Goal: Information Seeking & Learning: Learn about a topic

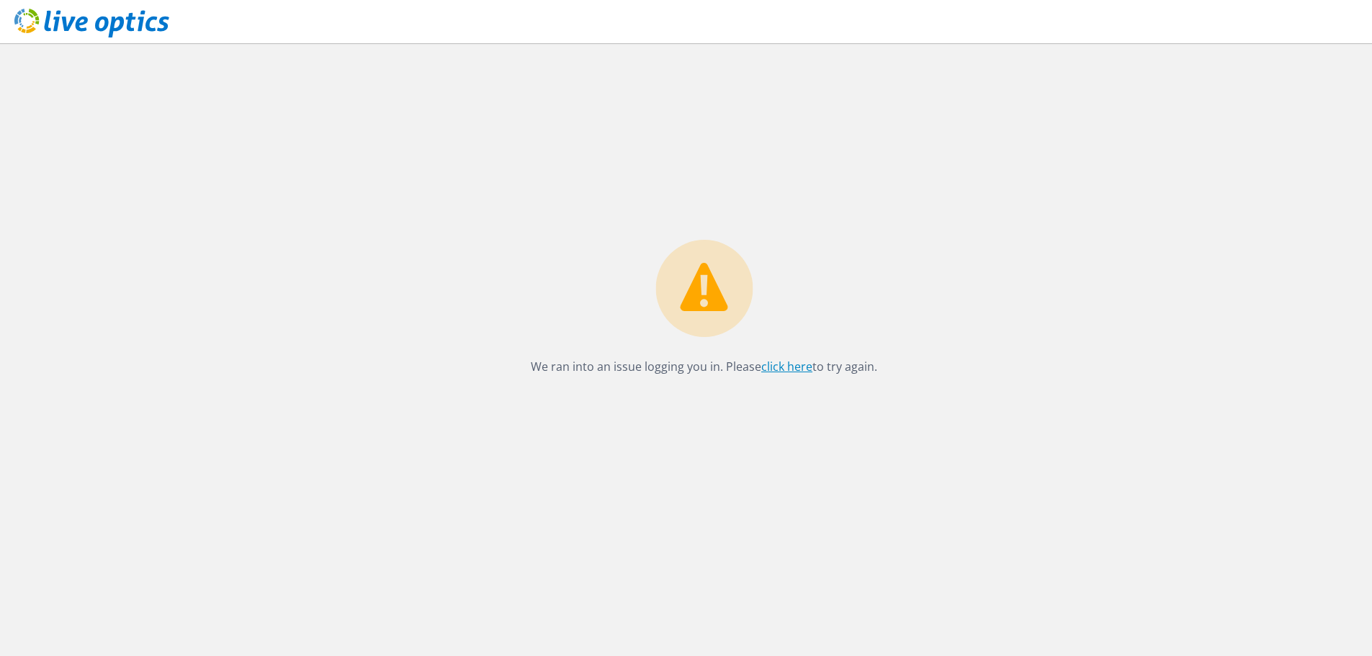
click at [766, 369] on link "click here" at bounding box center [786, 367] width 51 height 16
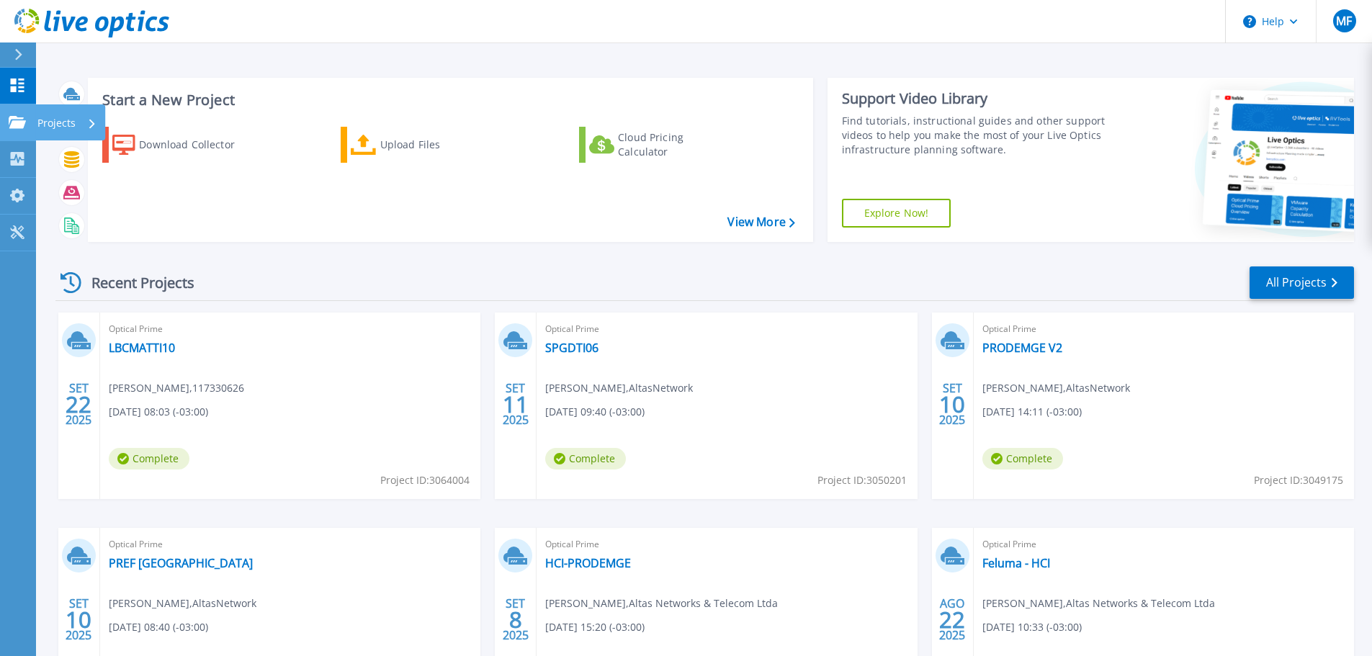
click at [27, 129] on link "Projects Projects" at bounding box center [18, 122] width 36 height 37
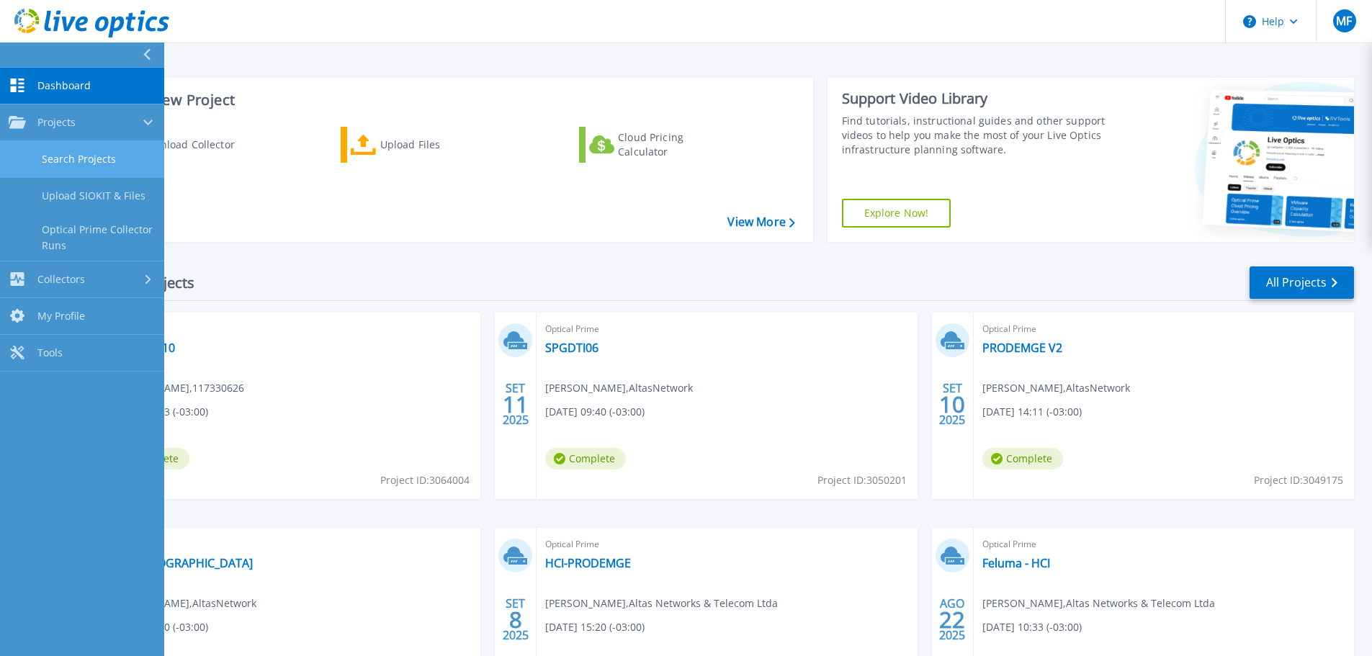
click at [48, 150] on link "Search Projects" at bounding box center [82, 159] width 164 height 37
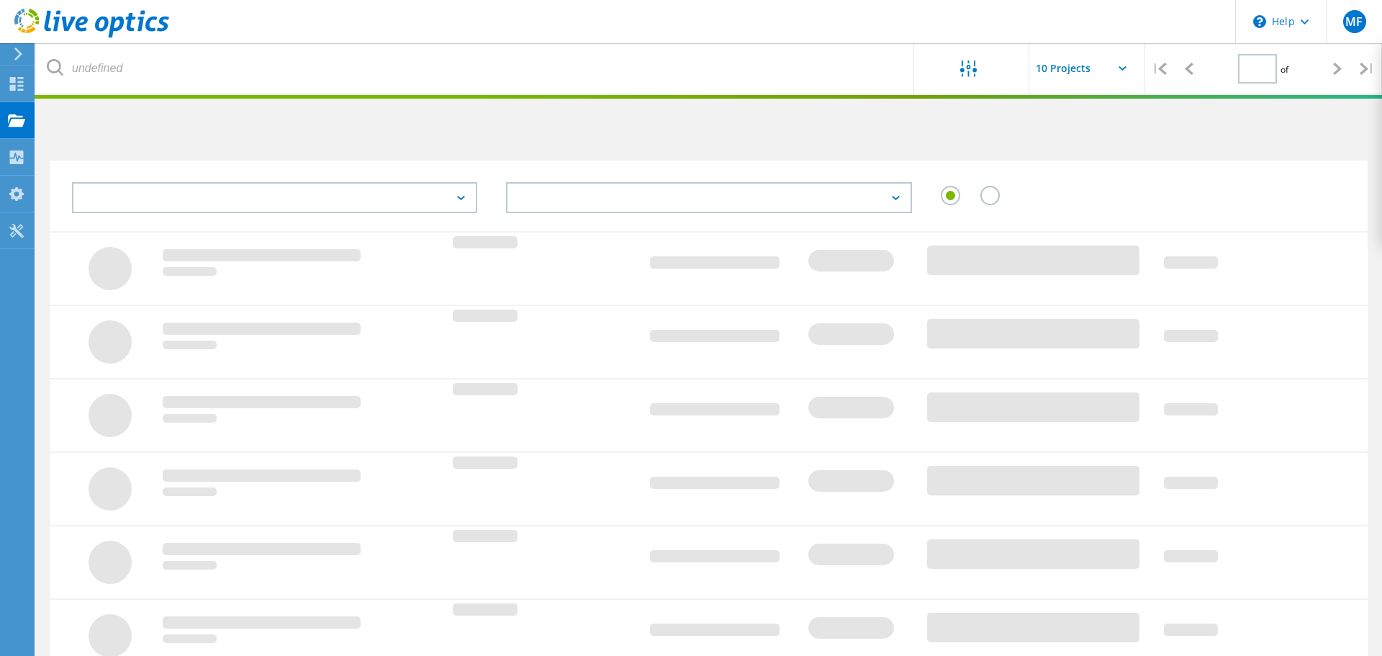
type input "1"
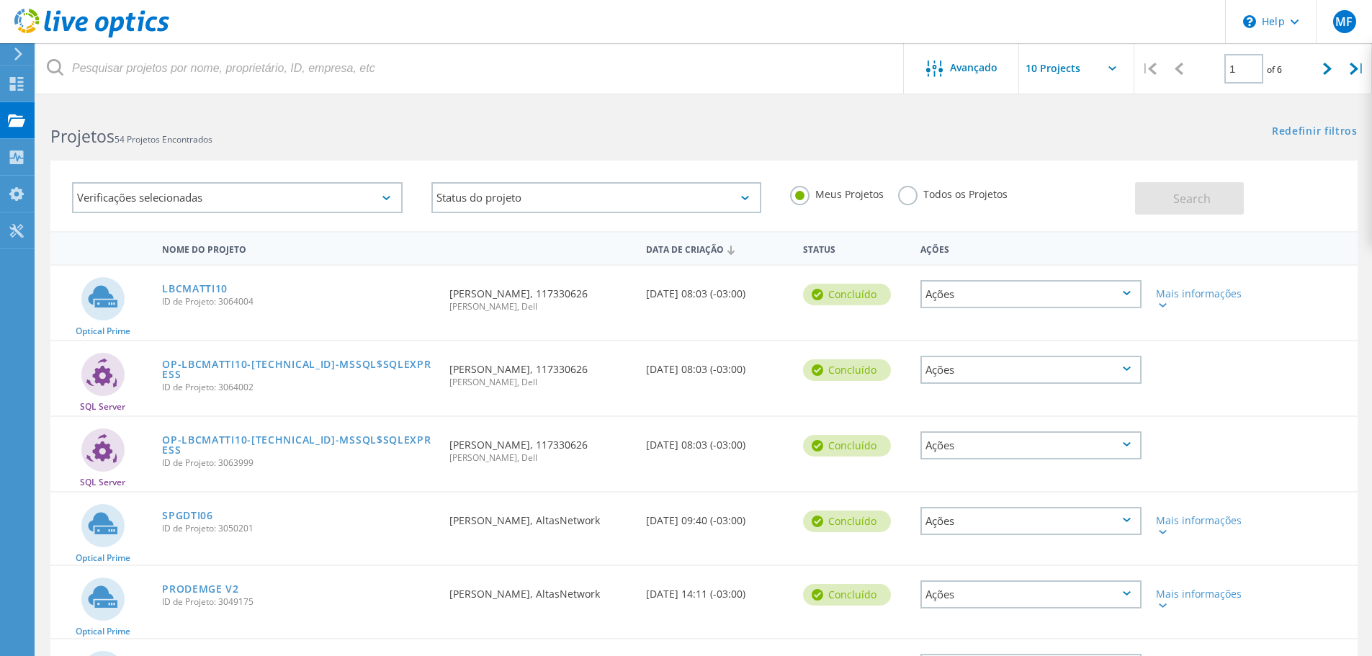
click at [1063, 68] on input "text" at bounding box center [1091, 68] width 144 height 50
click at [1044, 174] on div "Show 40 Projects" at bounding box center [1091, 178] width 143 height 24
type input "Show 40 Projects"
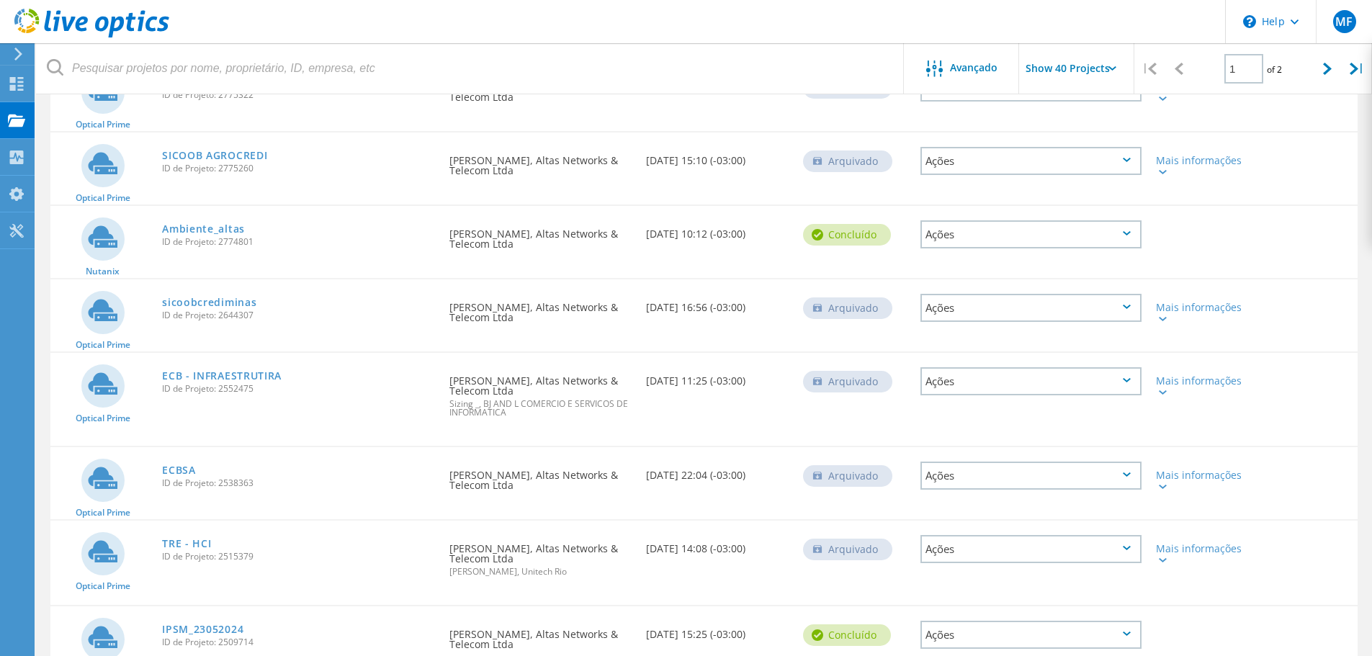
scroll to position [2734, 0]
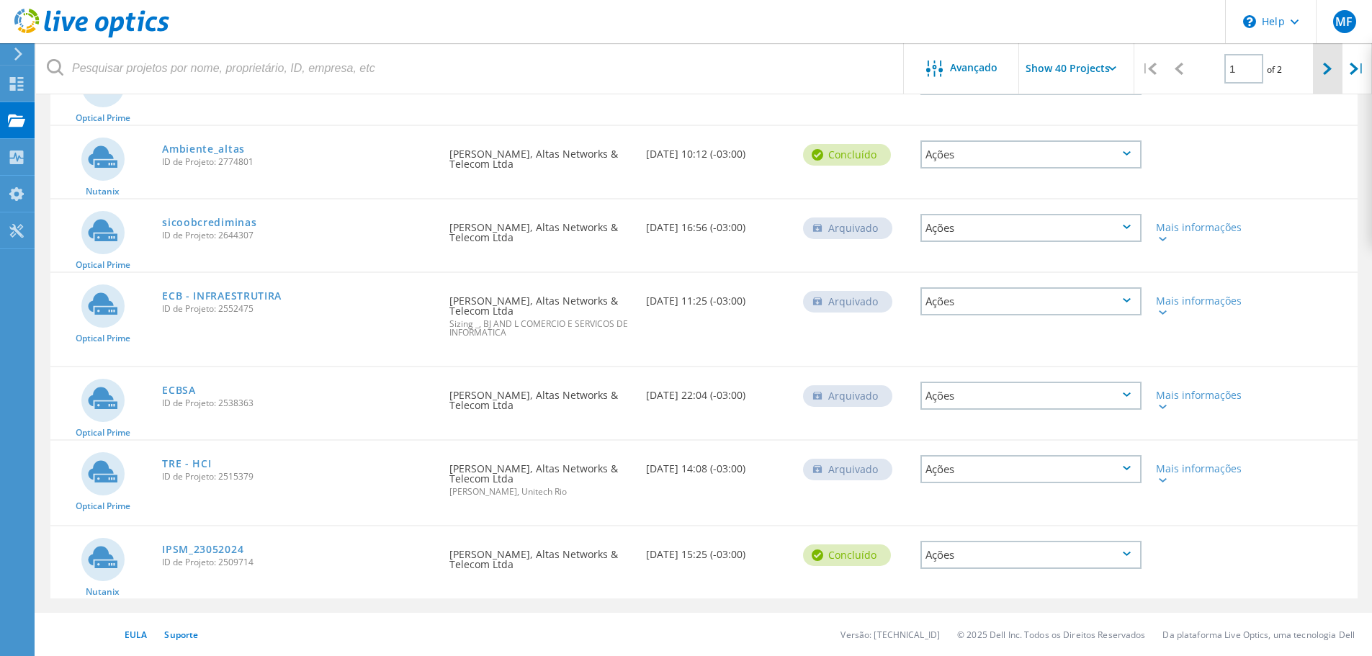
click at [1327, 62] on lo-svg-helper at bounding box center [1327, 68] width 9 height 12
type input "2"
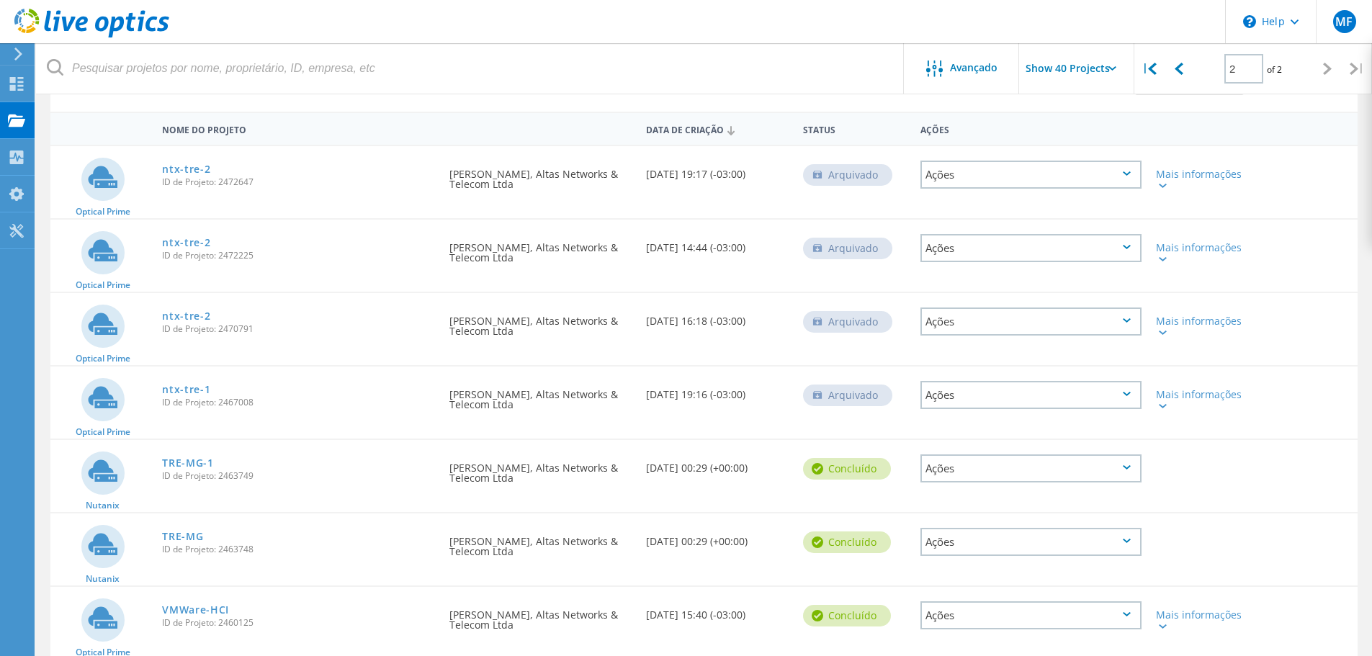
scroll to position [118, 0]
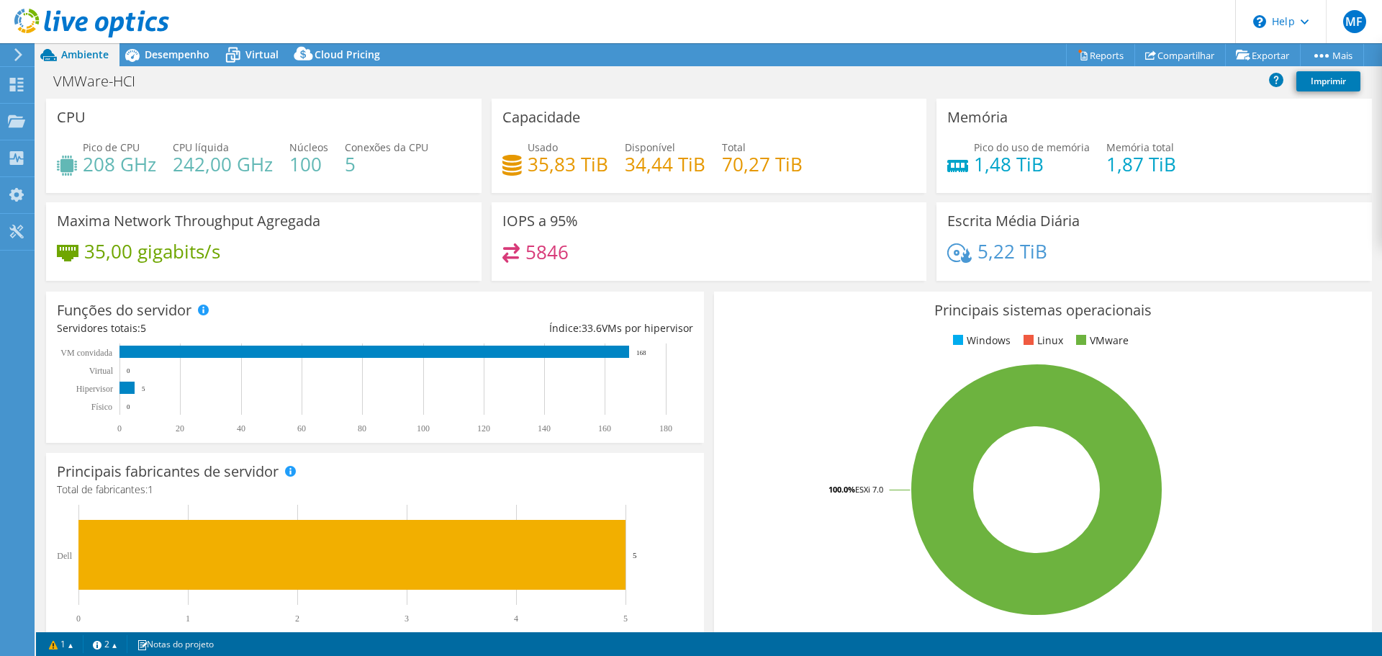
select select "USD"
click at [192, 37] on header "MF Usuário Final Marcus Ferreira marcus.ferreira@altasnet.com.br Altas Networks…" at bounding box center [691, 21] width 1382 height 43
click at [188, 55] on span "Desempenho" at bounding box center [177, 55] width 65 height 14
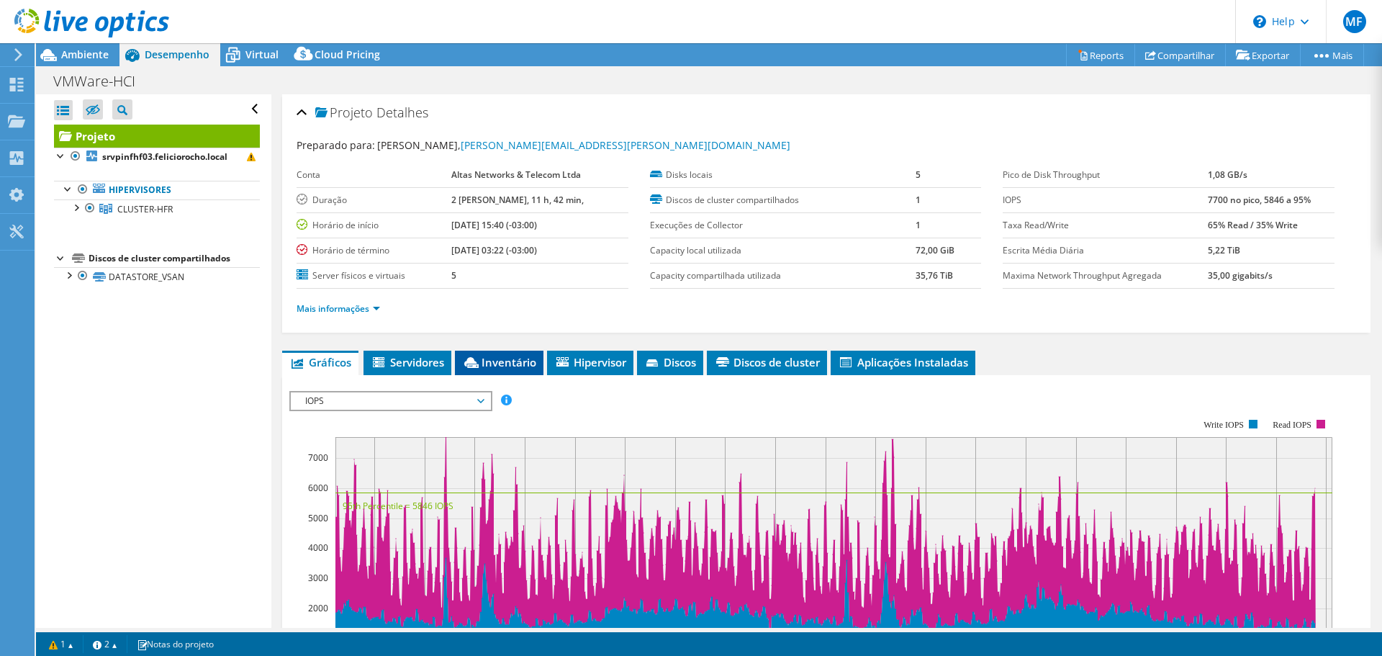
click at [521, 372] on li "Inventário" at bounding box center [499, 363] width 89 height 24
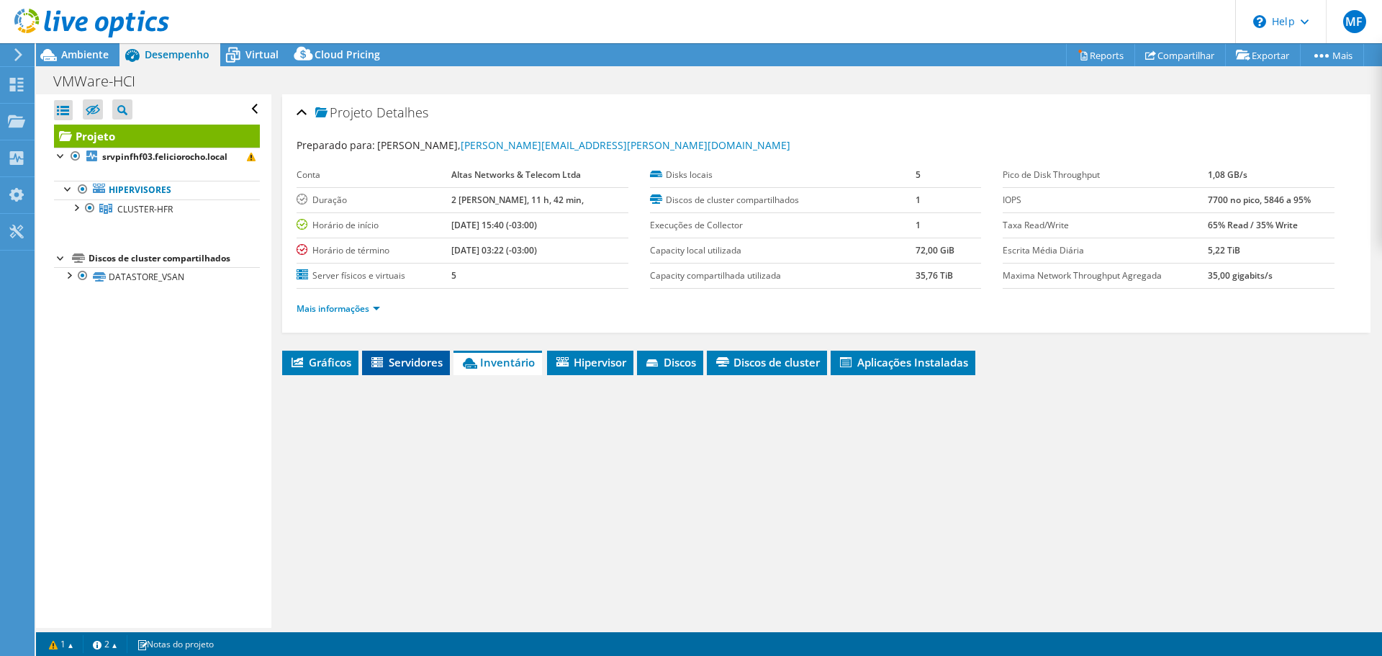
click at [411, 366] on span "Servidores" at bounding box center [405, 362] width 73 height 14
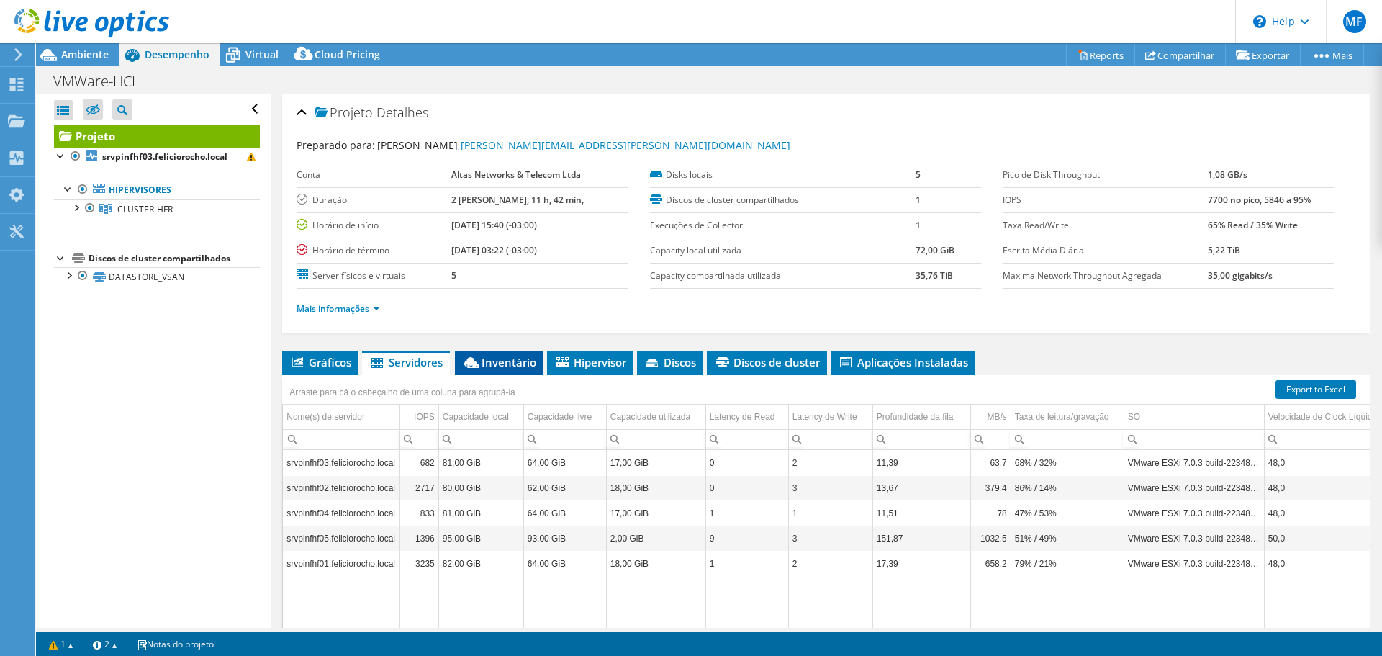
click at [504, 361] on span "Inventário" at bounding box center [499, 362] width 74 height 14
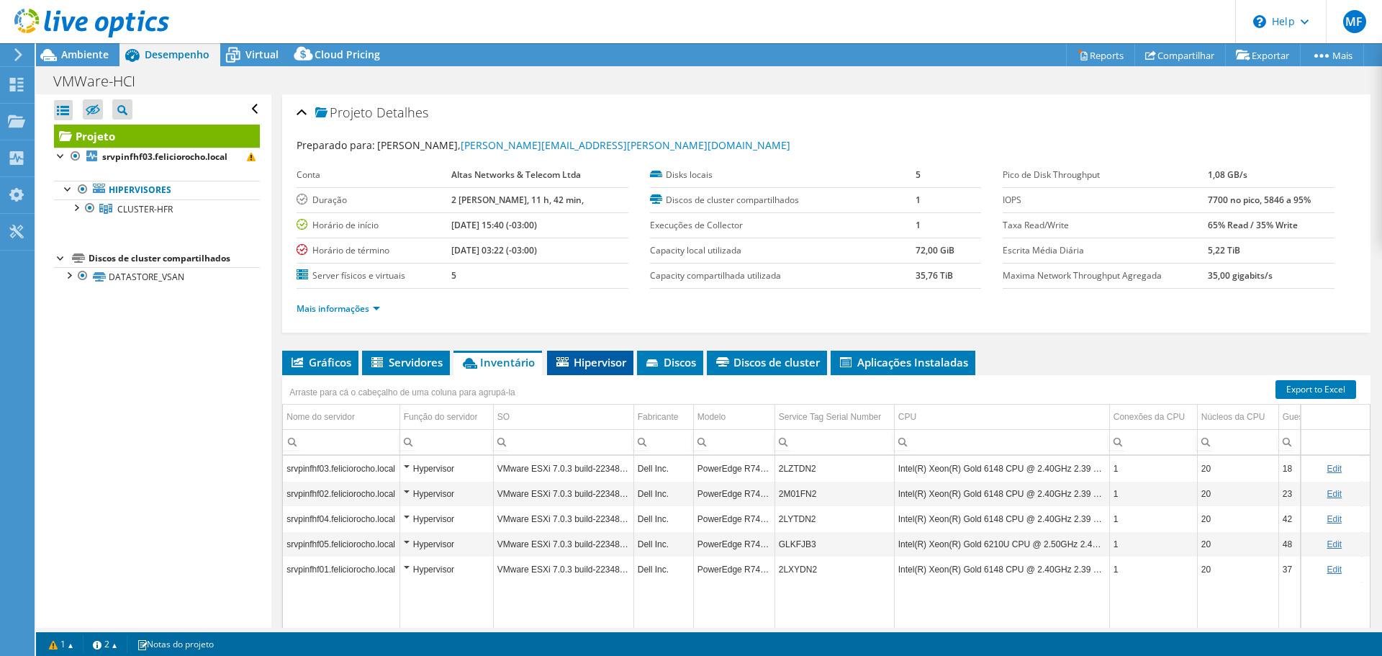
click at [595, 359] on span "Hipervisor" at bounding box center [590, 362] width 72 height 14
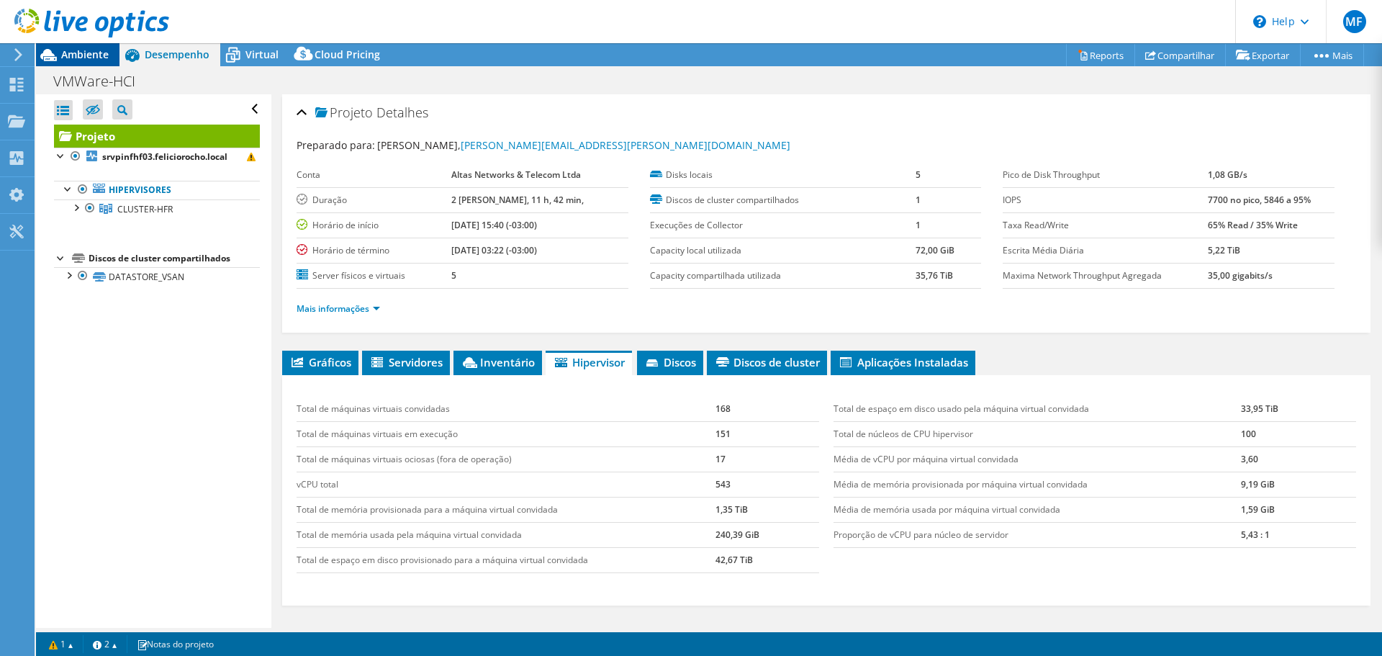
click at [96, 60] on span "Ambiente" at bounding box center [85, 55] width 48 height 14
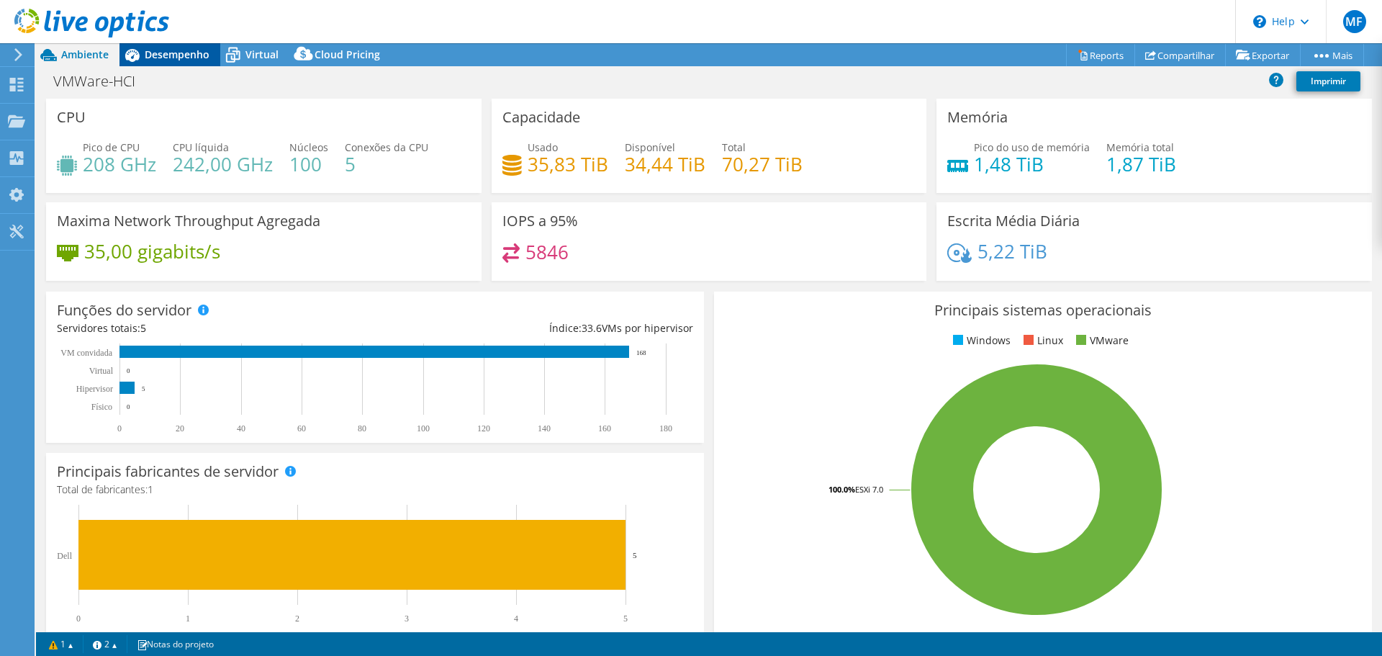
click at [176, 60] on span "Desempenho" at bounding box center [177, 55] width 65 height 14
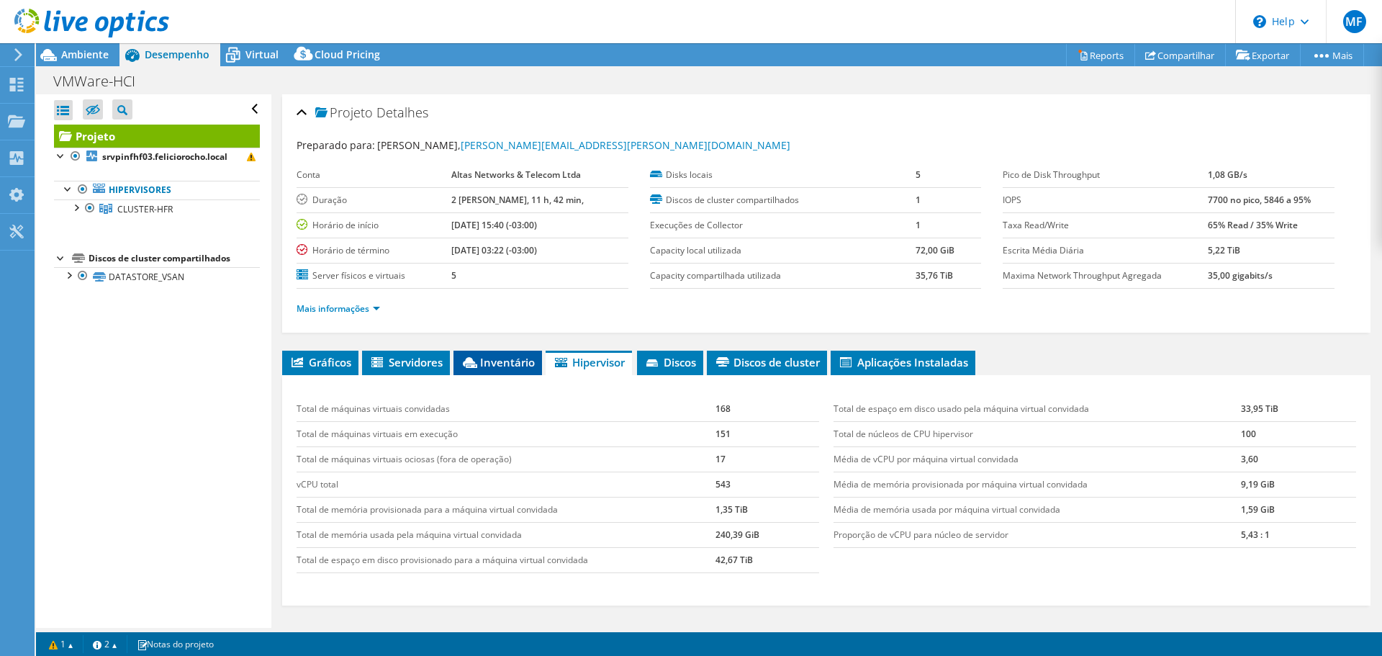
click at [478, 369] on span "Inventário" at bounding box center [498, 362] width 74 height 14
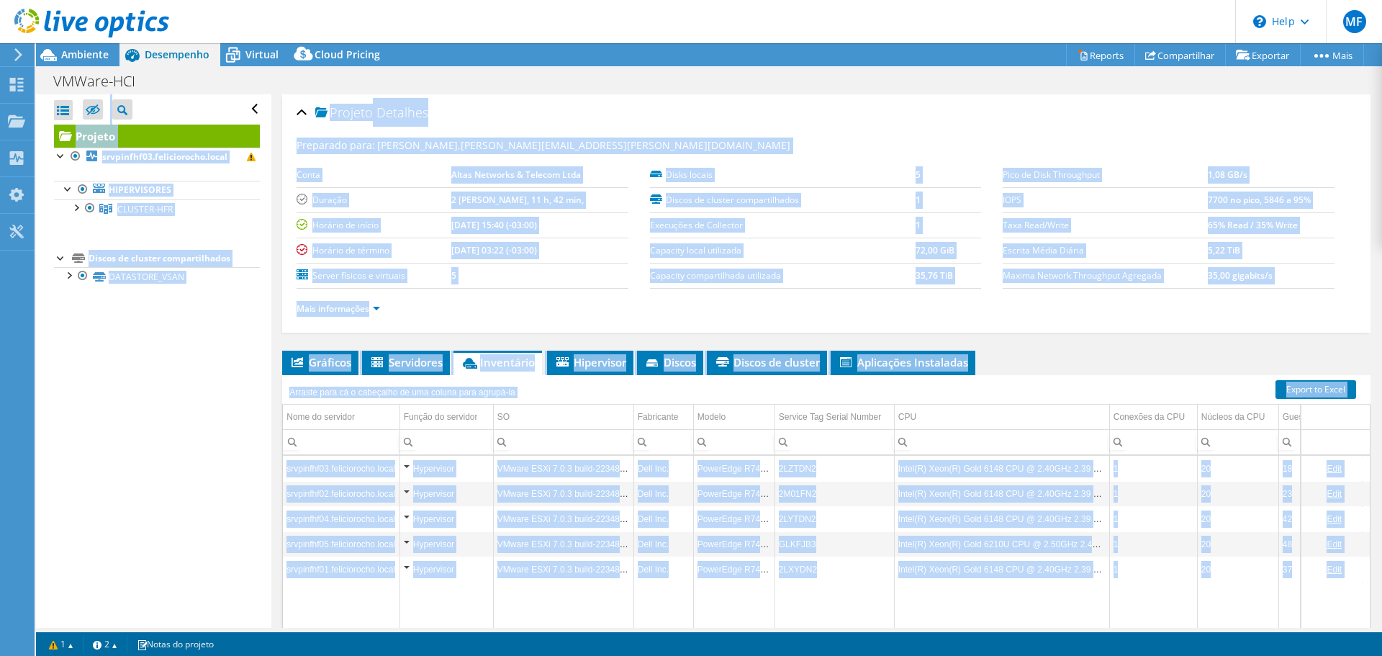
drag, startPoint x: 649, startPoint y: 629, endPoint x: 881, endPoint y: 636, distance: 231.9
click at [877, 637] on div "Este projeto foi arquivado. Nenhuma alteração pode ser feita, e os gráficos e a…" at bounding box center [709, 349] width 1346 height 613
click at [931, 606] on td "Data grid" at bounding box center [1001, 631] width 215 height 98
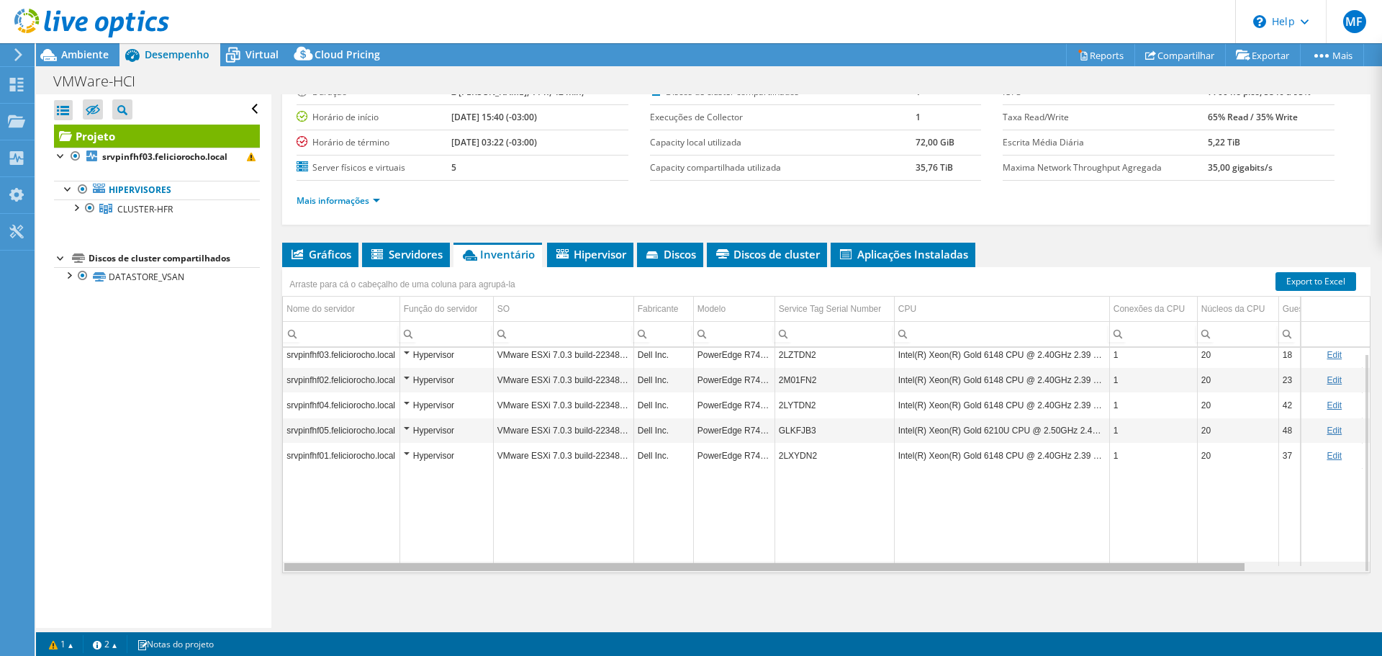
scroll to position [0, 127]
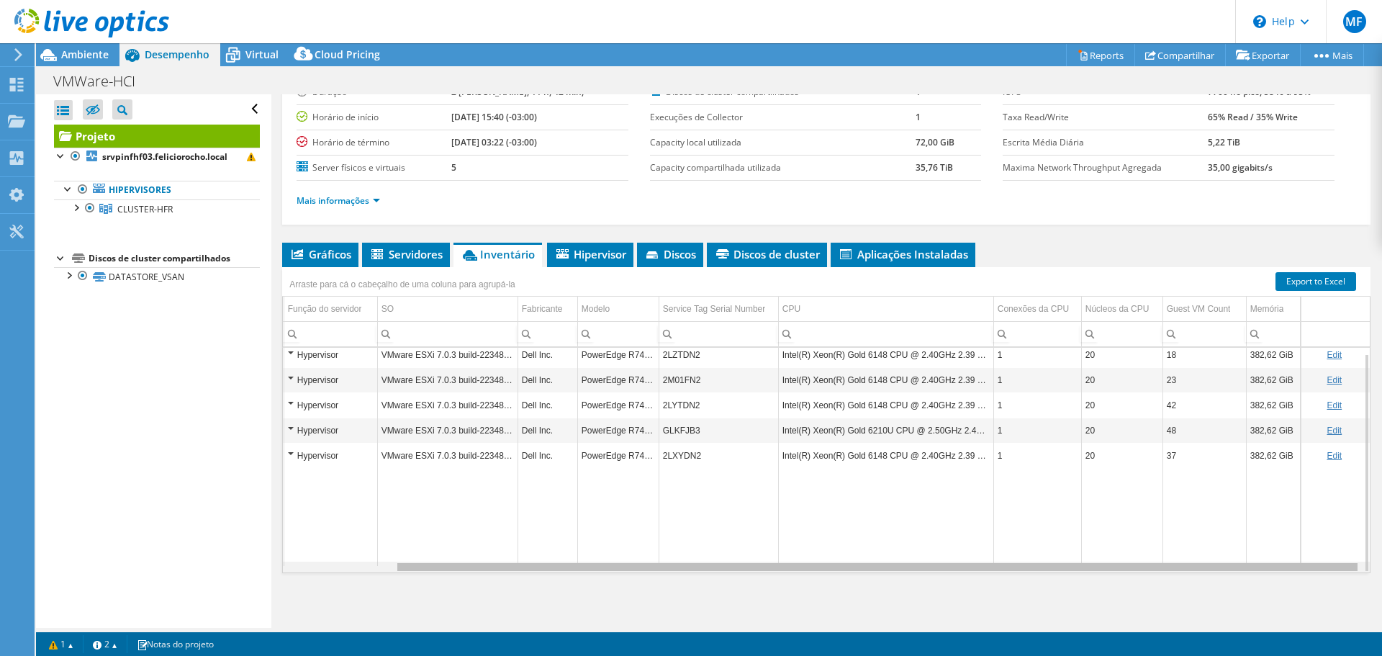
drag, startPoint x: 1017, startPoint y: 564, endPoint x: 1204, endPoint y: 567, distance: 186.5
click at [1204, 567] on body "MF Usuário Final Marcus Ferreira marcus.ferreira@altasnet.com.br Altas Networks…" at bounding box center [691, 328] width 1382 height 656
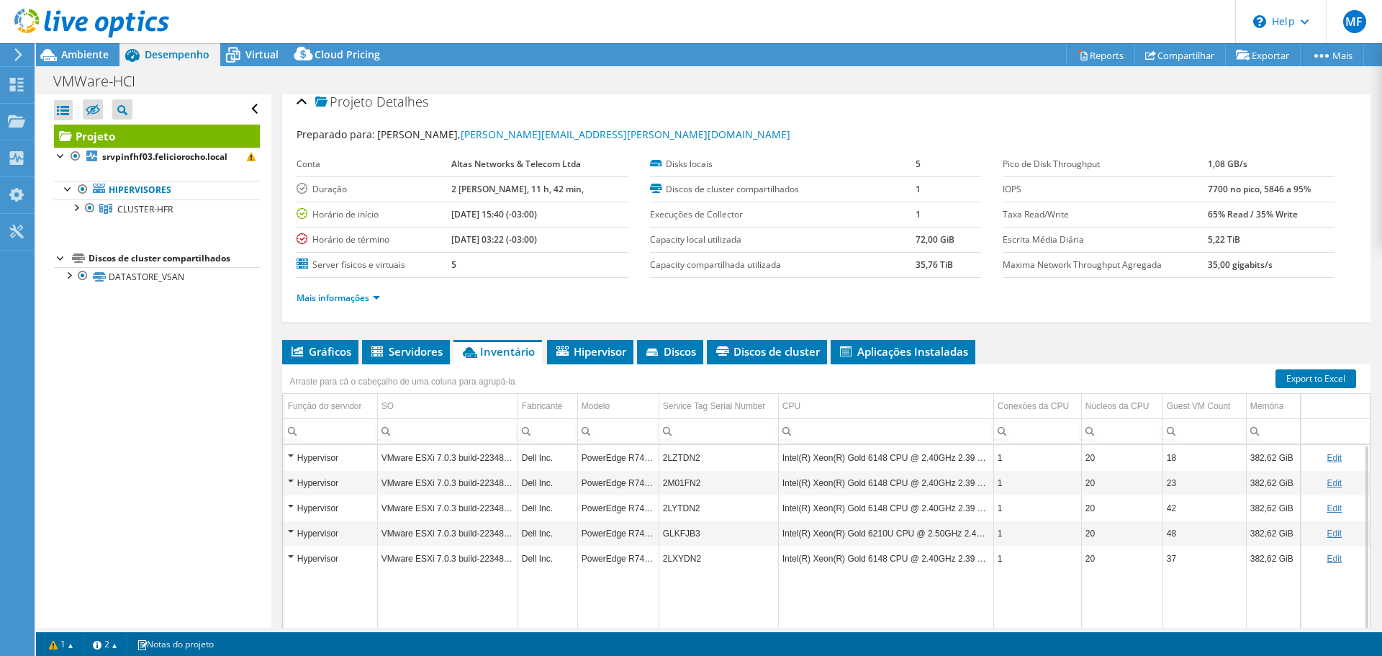
scroll to position [0, 0]
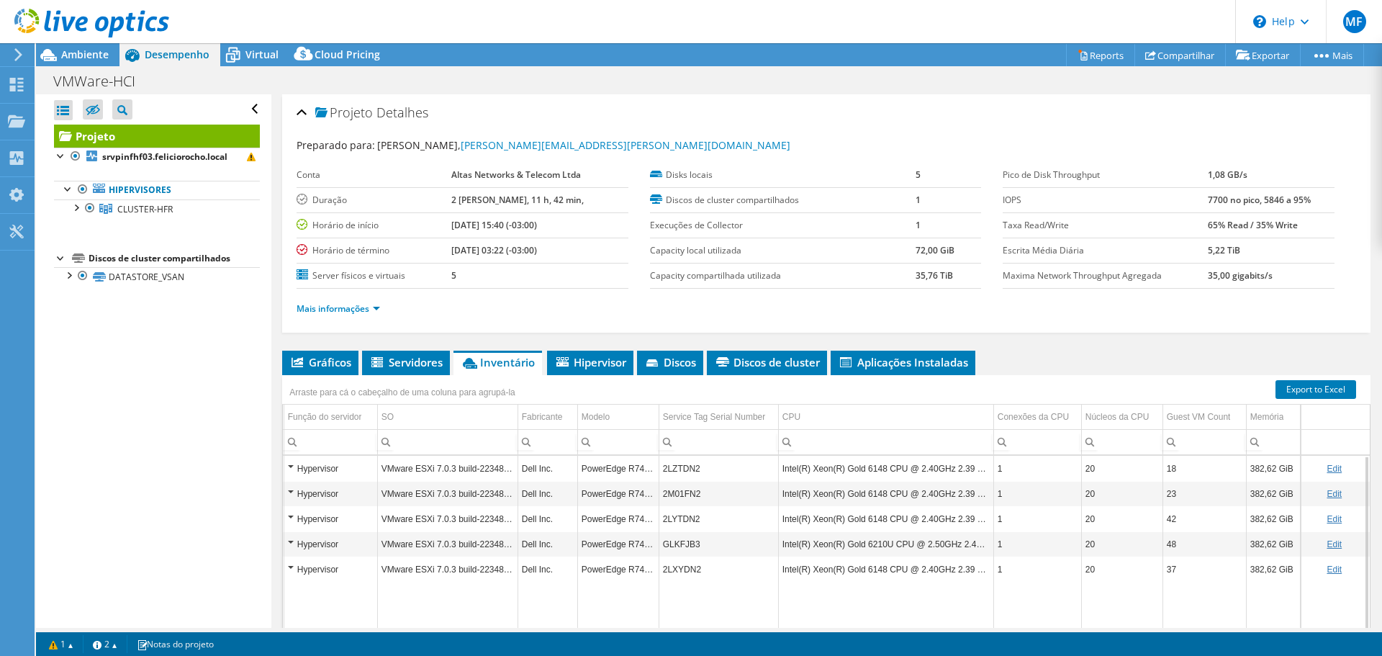
drag, startPoint x: 469, startPoint y: 225, endPoint x: 572, endPoint y: 220, distance: 103.1
click at [572, 220] on td "[DATE] 15:40 (-03:00)" at bounding box center [539, 224] width 177 height 25
